Goal: Check status: Check status

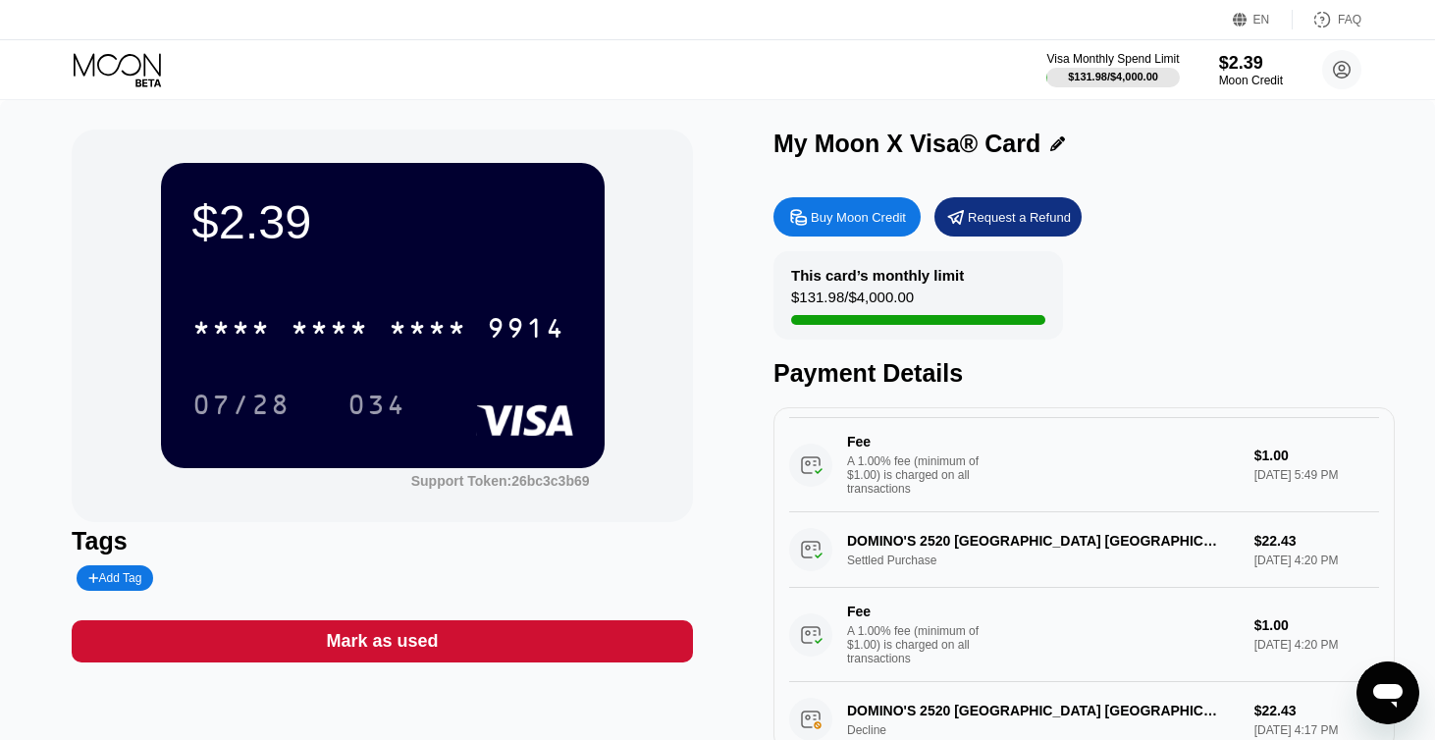
click at [1052, 159] on div "My Moon X Visa® Card" at bounding box center [1084, 149] width 621 height 38
click at [1052, 158] on div "My Moon X Visa® Card" at bounding box center [1084, 144] width 621 height 28
click at [1050, 144] on icon at bounding box center [1057, 143] width 15 height 15
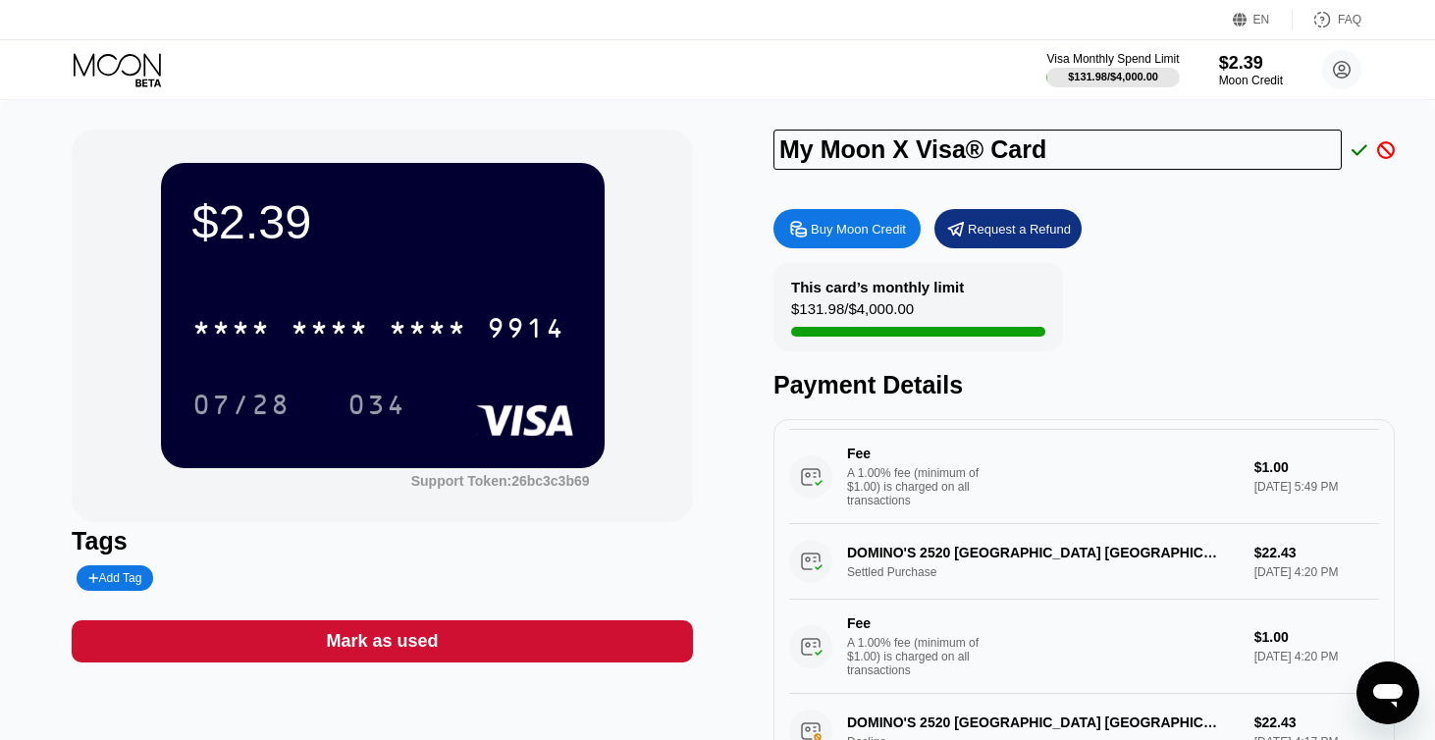
click at [1355, 154] on icon at bounding box center [1360, 150] width 16 height 18
click at [1187, 268] on div "This card’s monthly limit $131.98 / $4,000.00 Payment Details" at bounding box center [1084, 331] width 621 height 136
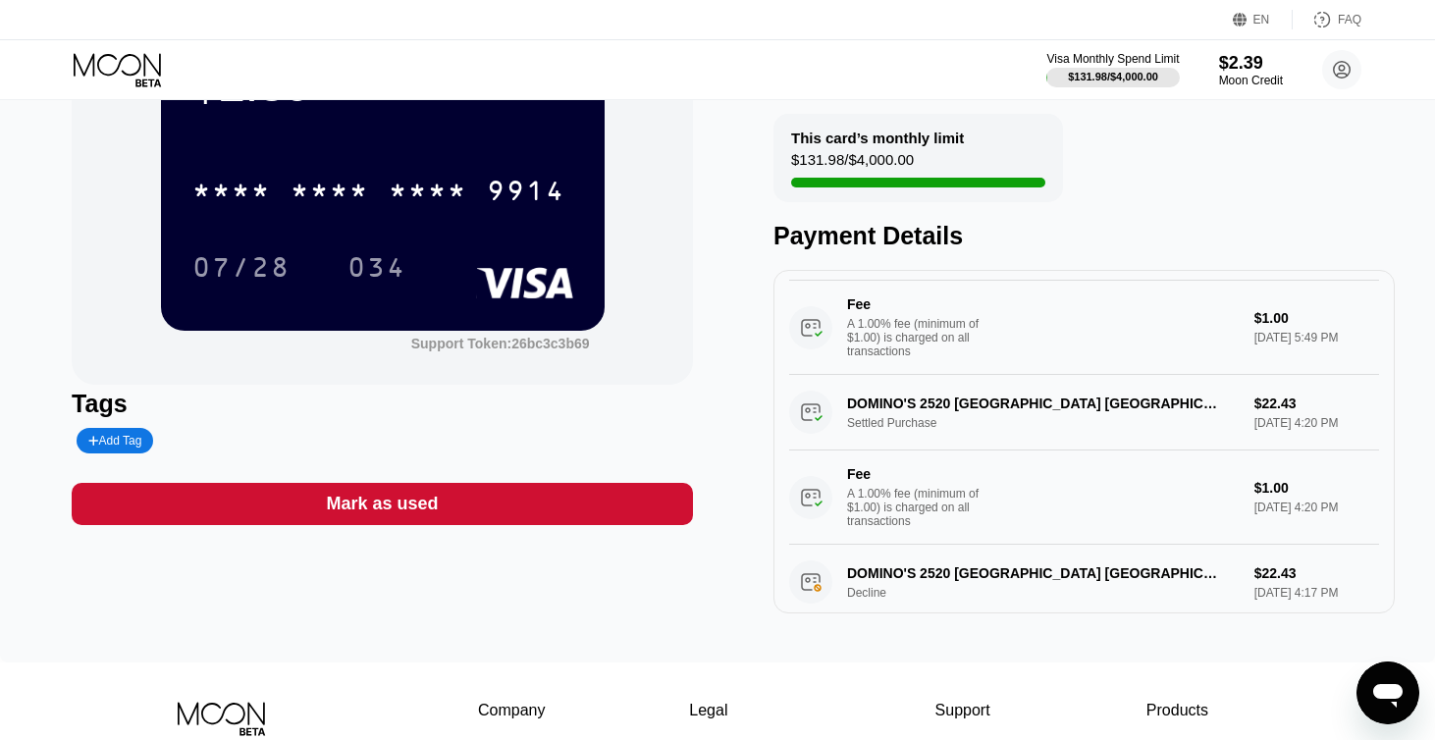
scroll to position [221, 0]
